Goal: Task Accomplishment & Management: Manage account settings

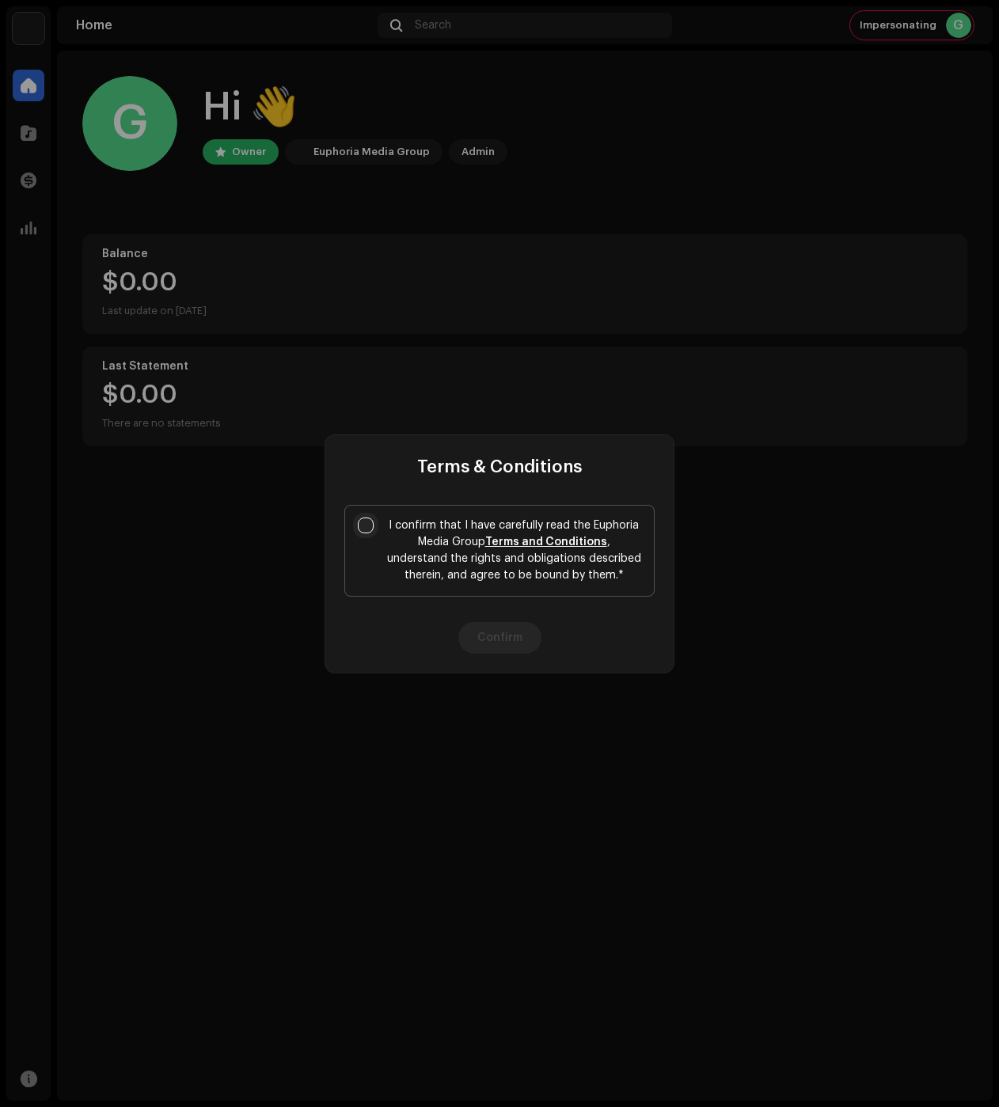
click at [363, 521] on input "I confirm that I have carefully read the Euphoria Media Group Terms and Conditi…" at bounding box center [366, 526] width 16 height 16
checkbox input "true"
click at [484, 636] on button "Confirm" at bounding box center [499, 638] width 83 height 32
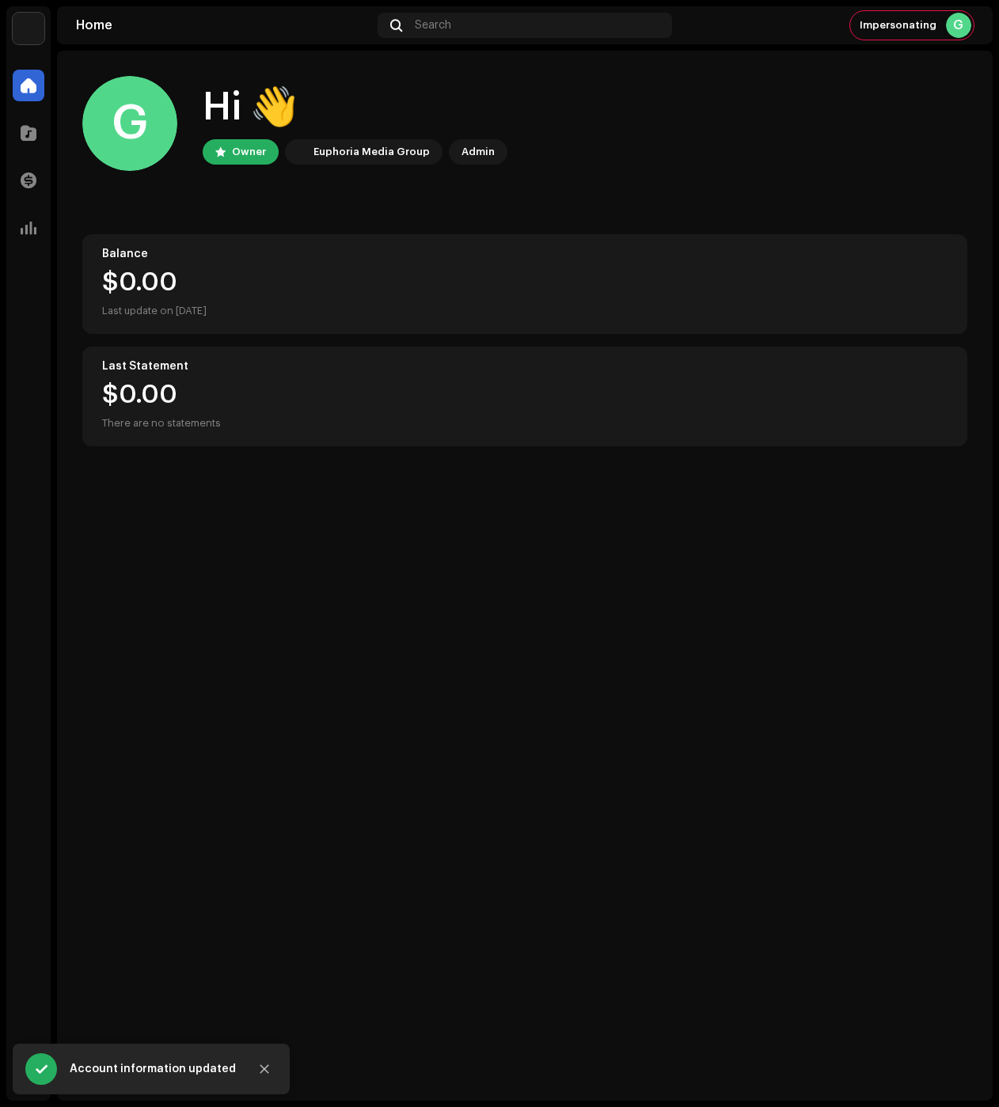
click at [38, 36] on img at bounding box center [29, 29] width 32 height 32
click at [188, 44] on button at bounding box center [188, 35] width 19 height 19
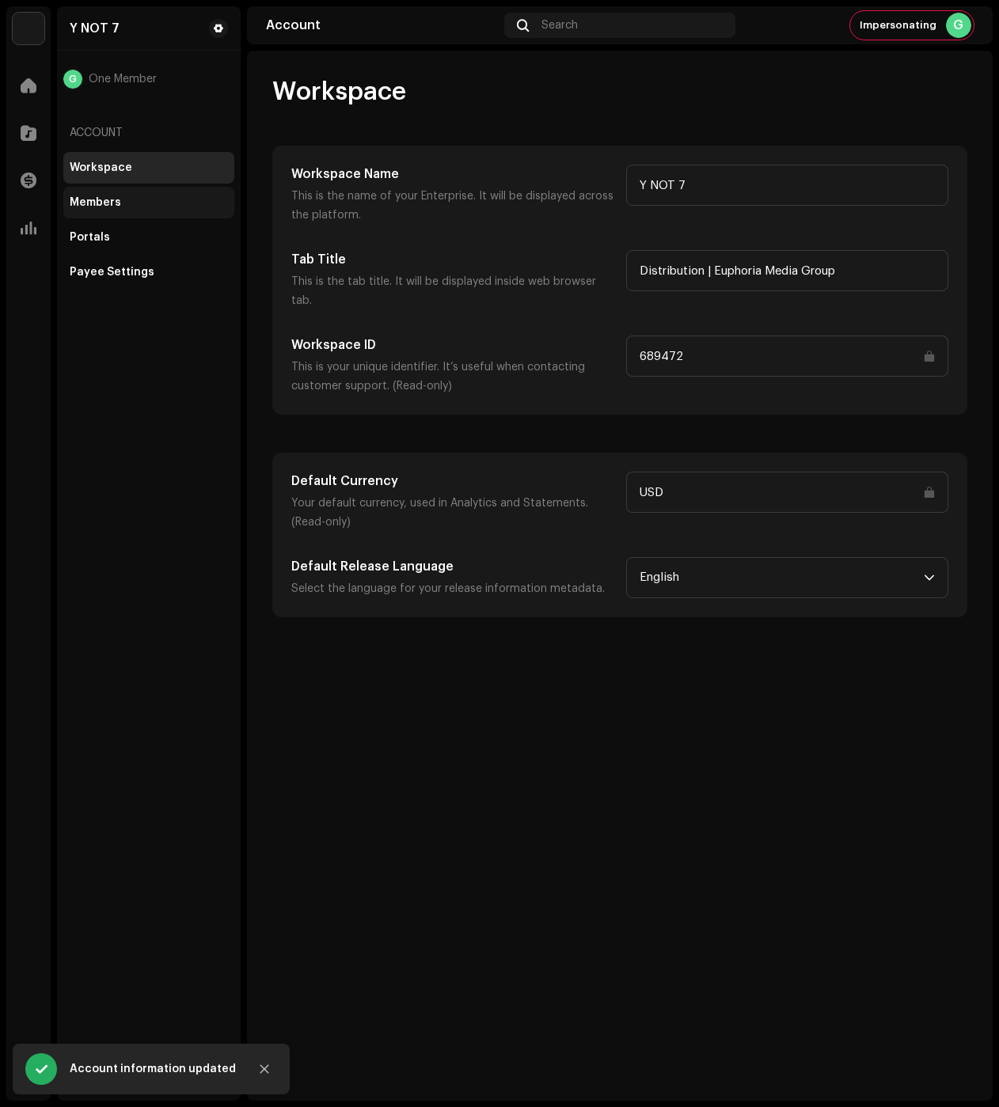
click at [150, 201] on div "Members" at bounding box center [149, 202] width 158 height 13
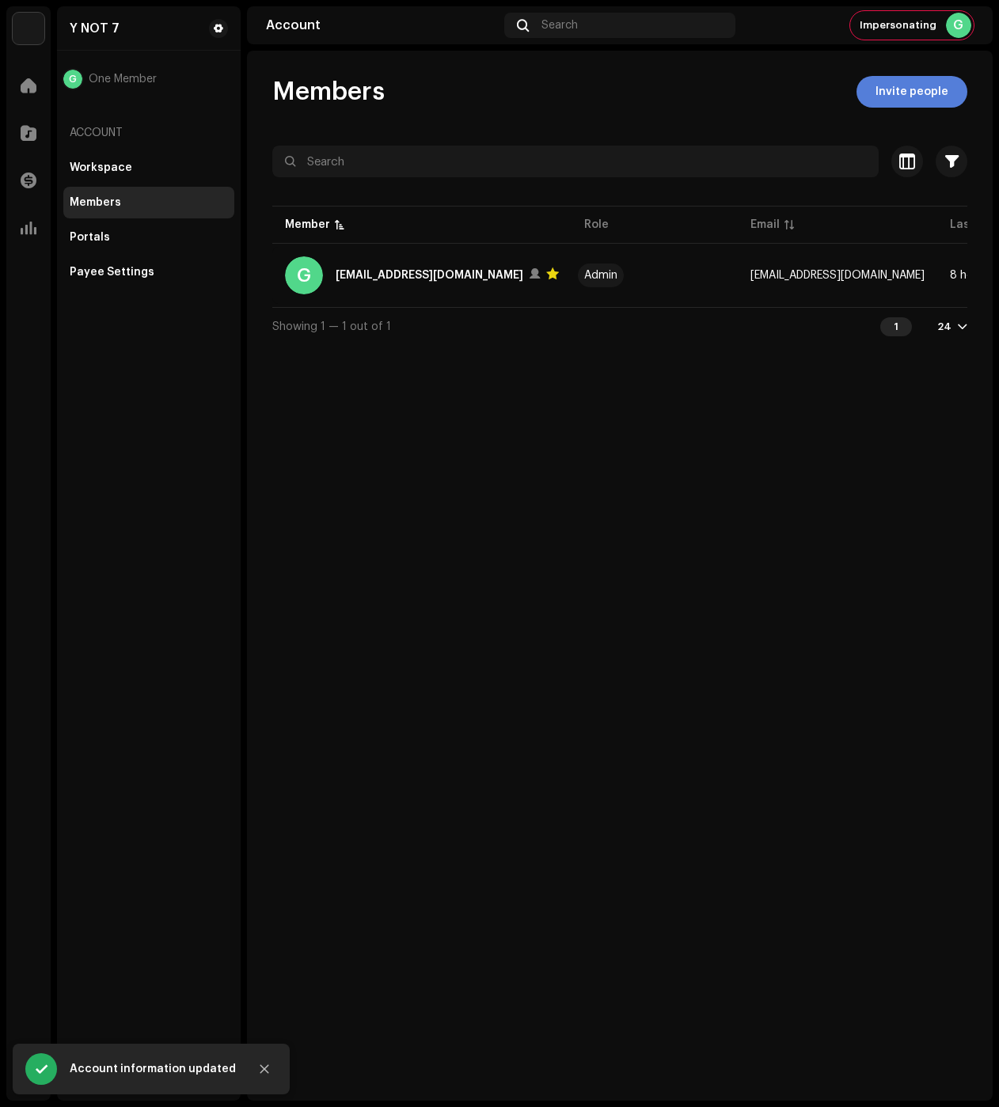
click at [925, 98] on span "Invite people" at bounding box center [912, 92] width 73 height 32
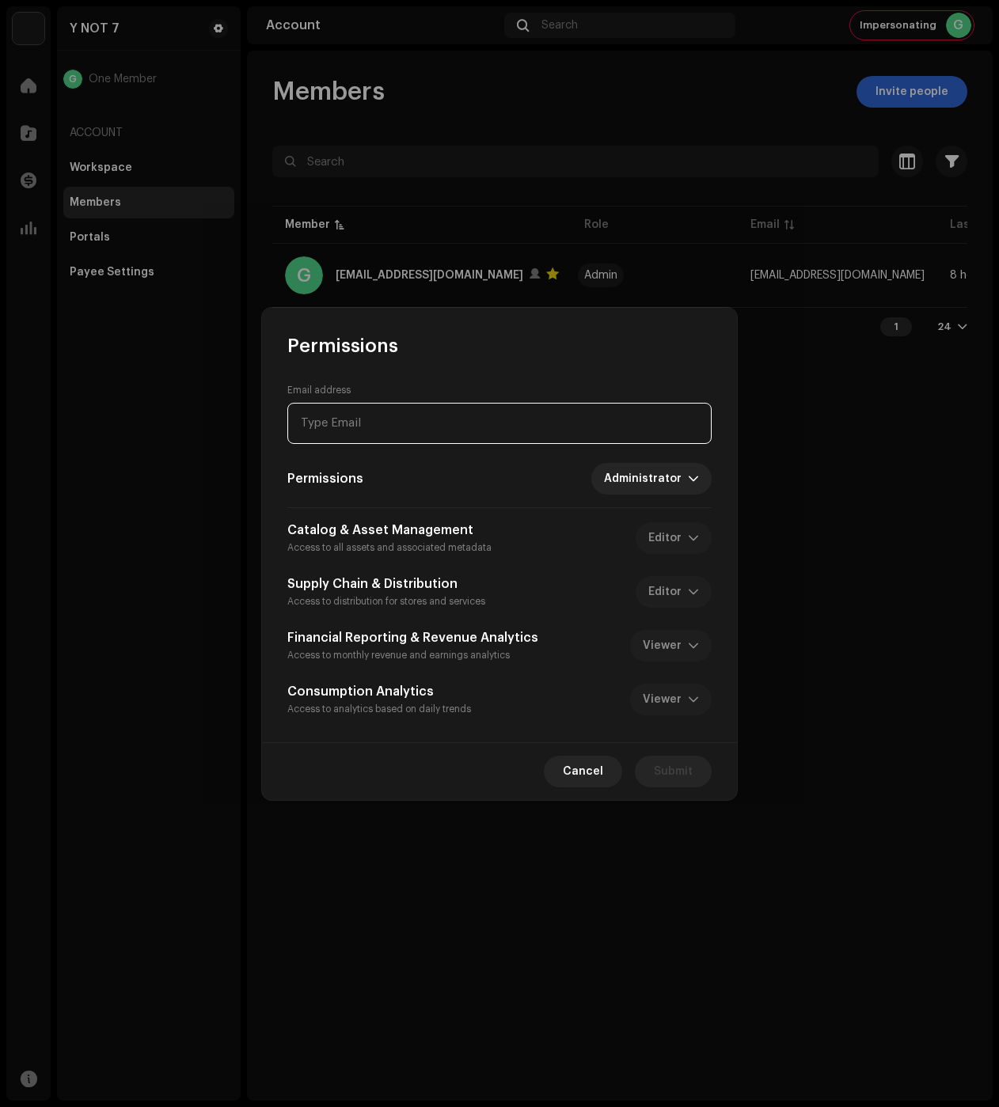
click at [425, 420] on input "email" at bounding box center [499, 423] width 424 height 41
paste input "[EMAIL_ADDRESS][DOMAIN_NAME]"
type input "[EMAIL_ADDRESS][DOMAIN_NAME]"
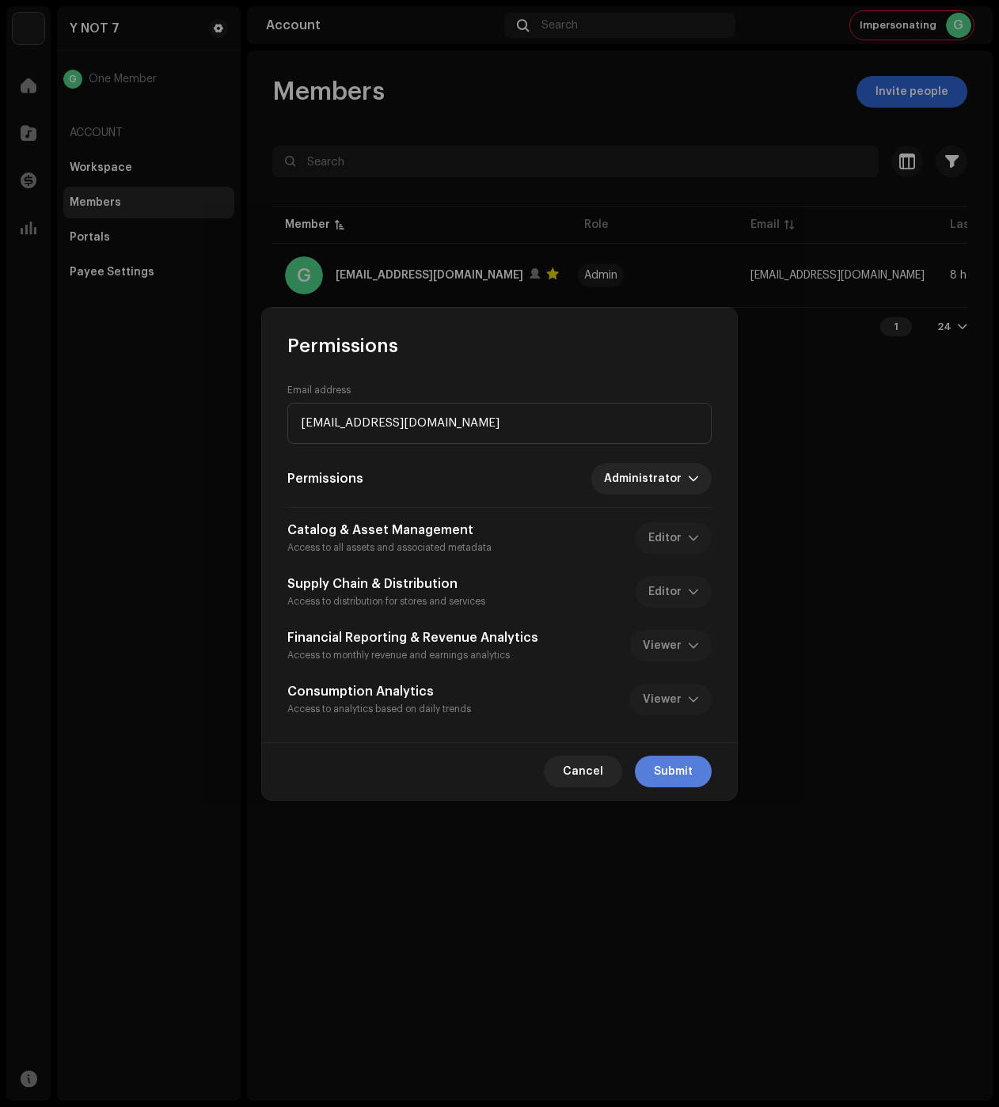
click at [685, 768] on span "Submit" at bounding box center [673, 772] width 39 height 32
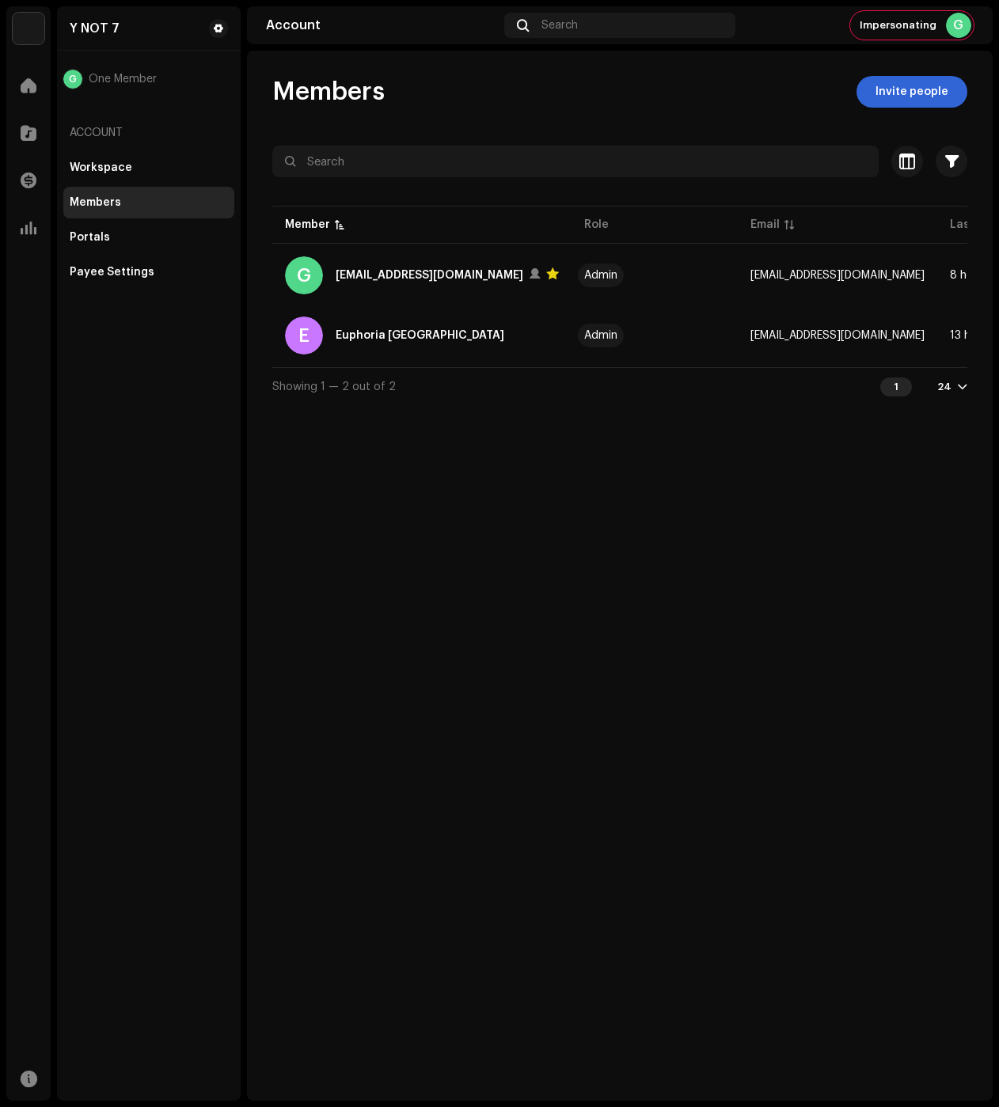
click at [662, 551] on div "Members Invite people Selected 0 Select all 2 Options Filters Status Active Sus…" at bounding box center [620, 576] width 746 height 1050
click at [951, 32] on div "G" at bounding box center [958, 25] width 25 height 25
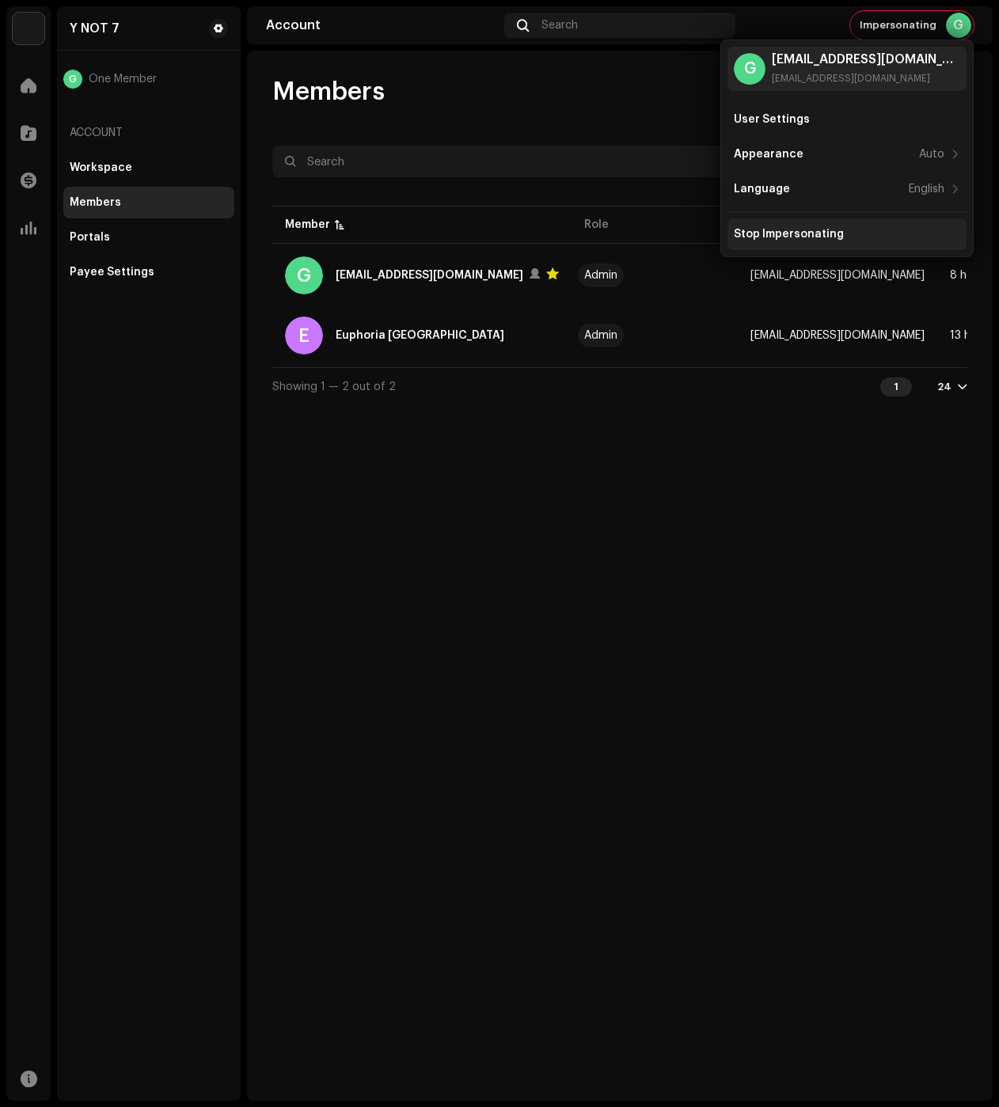
click at [803, 234] on div "Stop Impersonating" at bounding box center [789, 234] width 110 height 13
